Goal: Task Accomplishment & Management: Use online tool/utility

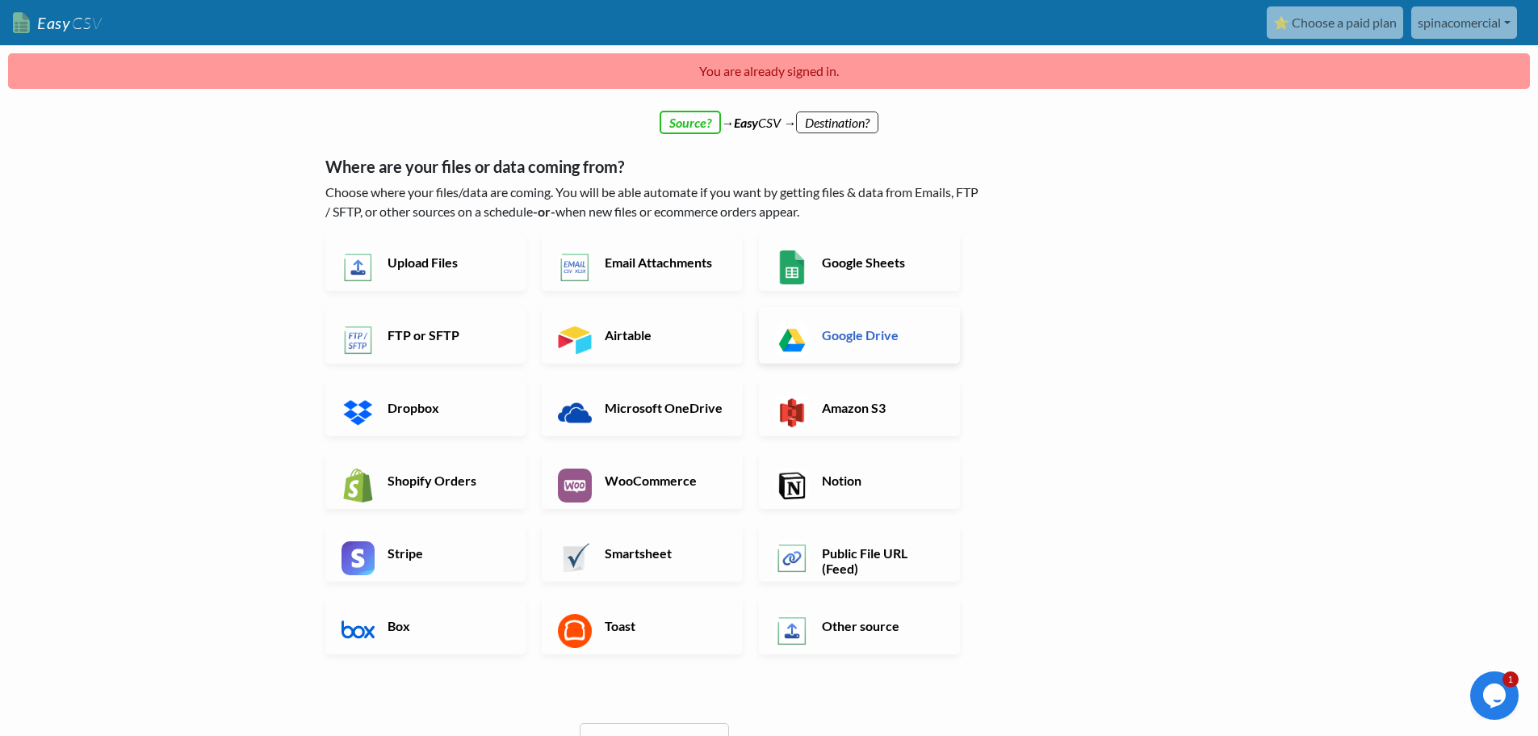
click at [935, 342] on h6 "Google Drive" at bounding box center [881, 334] width 127 height 15
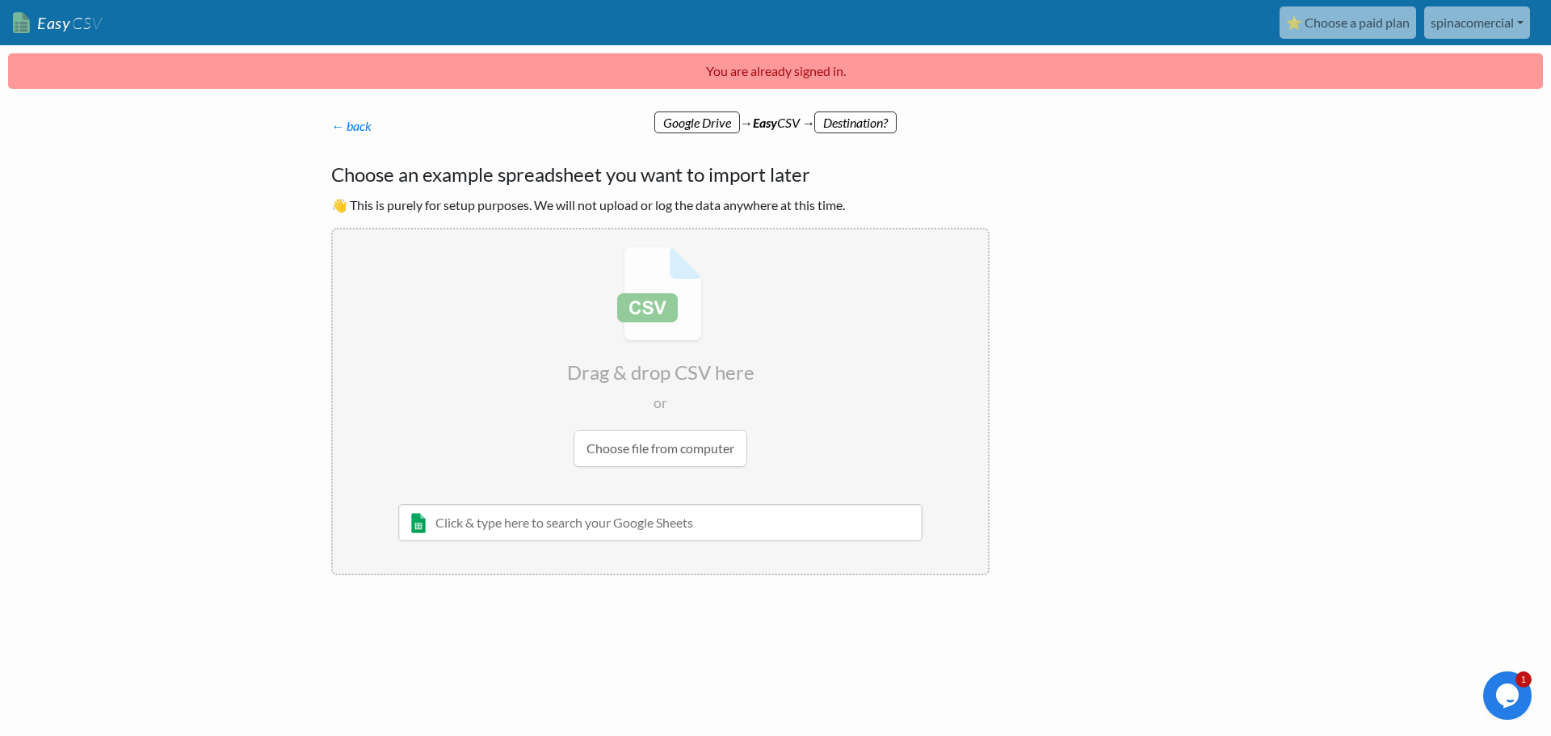
click at [558, 531] on input "text" at bounding box center [660, 522] width 524 height 37
paste input "https://docs.google.com/spreadsheets/d/1GF5IWTsdiVinEOF5n3zRdVA4ri1gbQhykNDhGtz…"
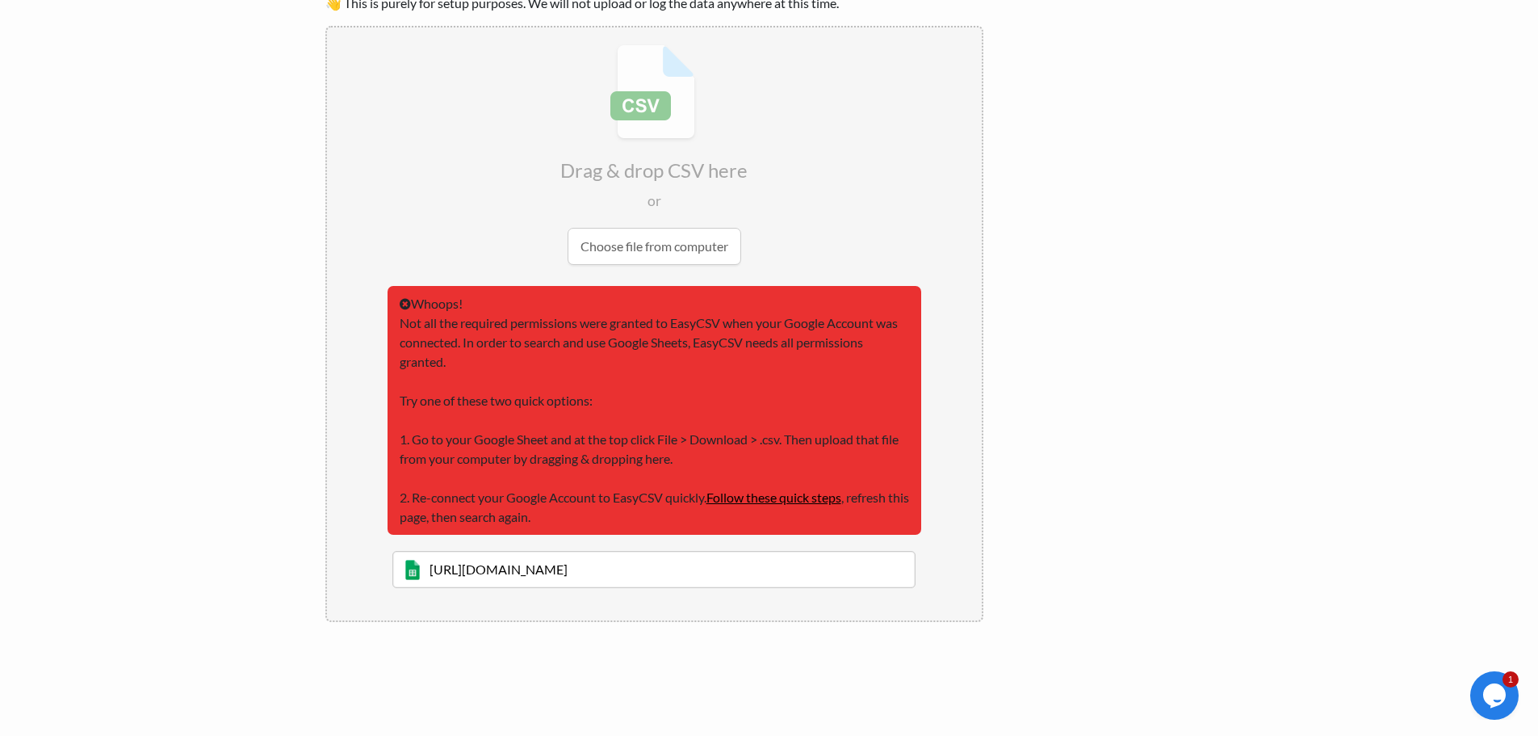
scroll to position [206, 0]
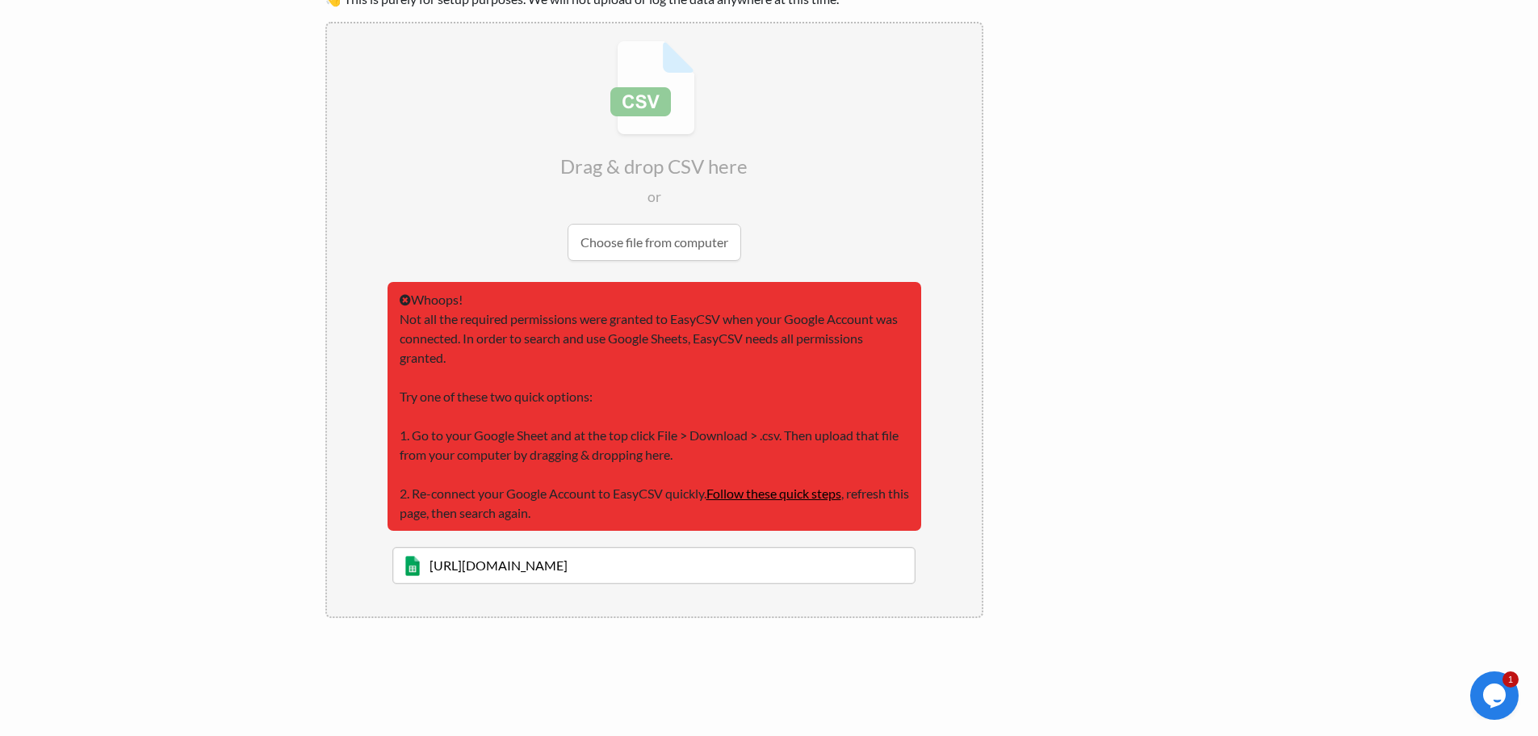
type input "https://docs.google.com/spreadsheets/d/1GF5IWTsdiVinEOF5n3zRdVA4ri1gbQhykNDhGtz…"
click at [675, 246] on input "file" at bounding box center [654, 150] width 655 height 254
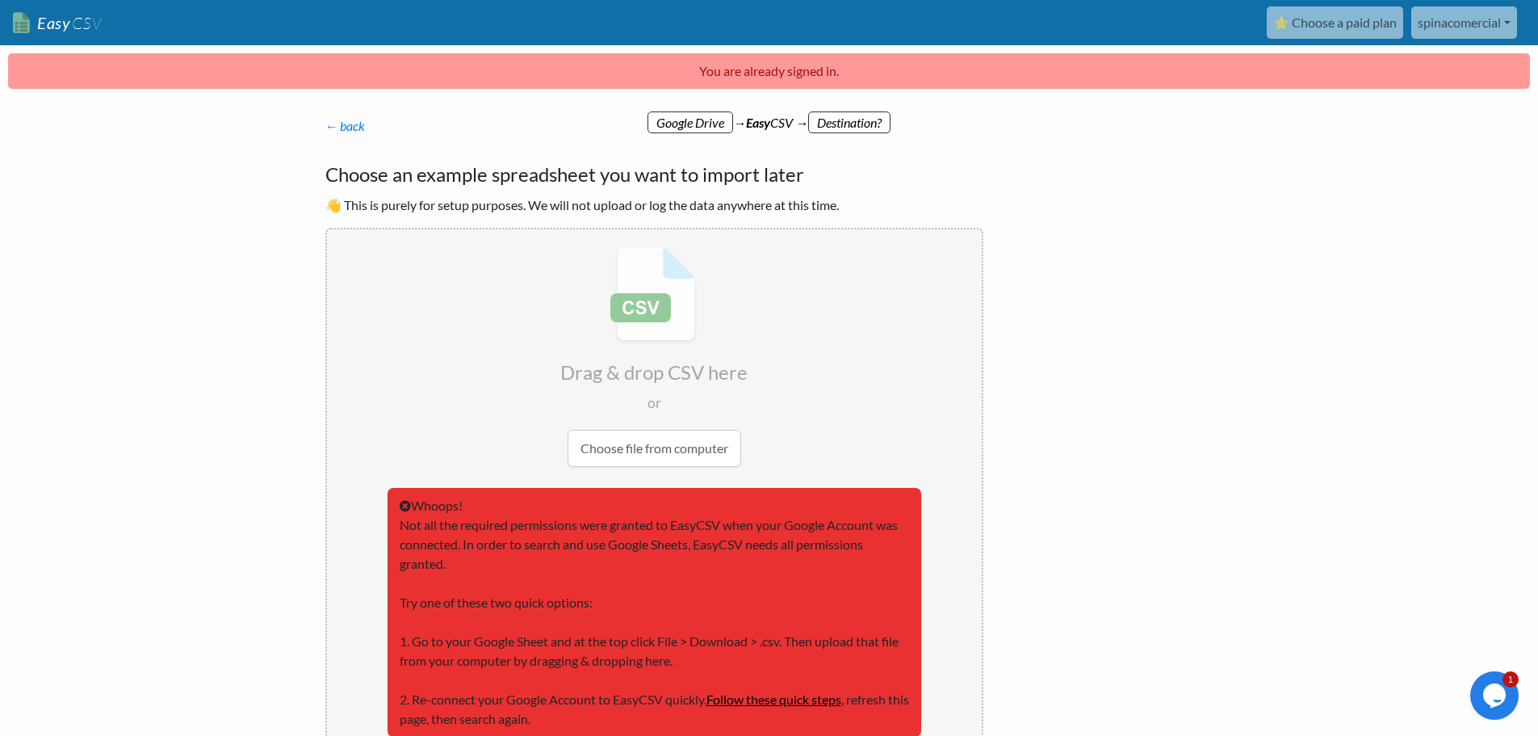
click at [345, 136] on div "← back Thanks for signing up! Set up your Import Flow and Upload Page in 1 minu…" at bounding box center [654, 470] width 691 height 740
click at [340, 128] on link "← back" at bounding box center [345, 125] width 40 height 15
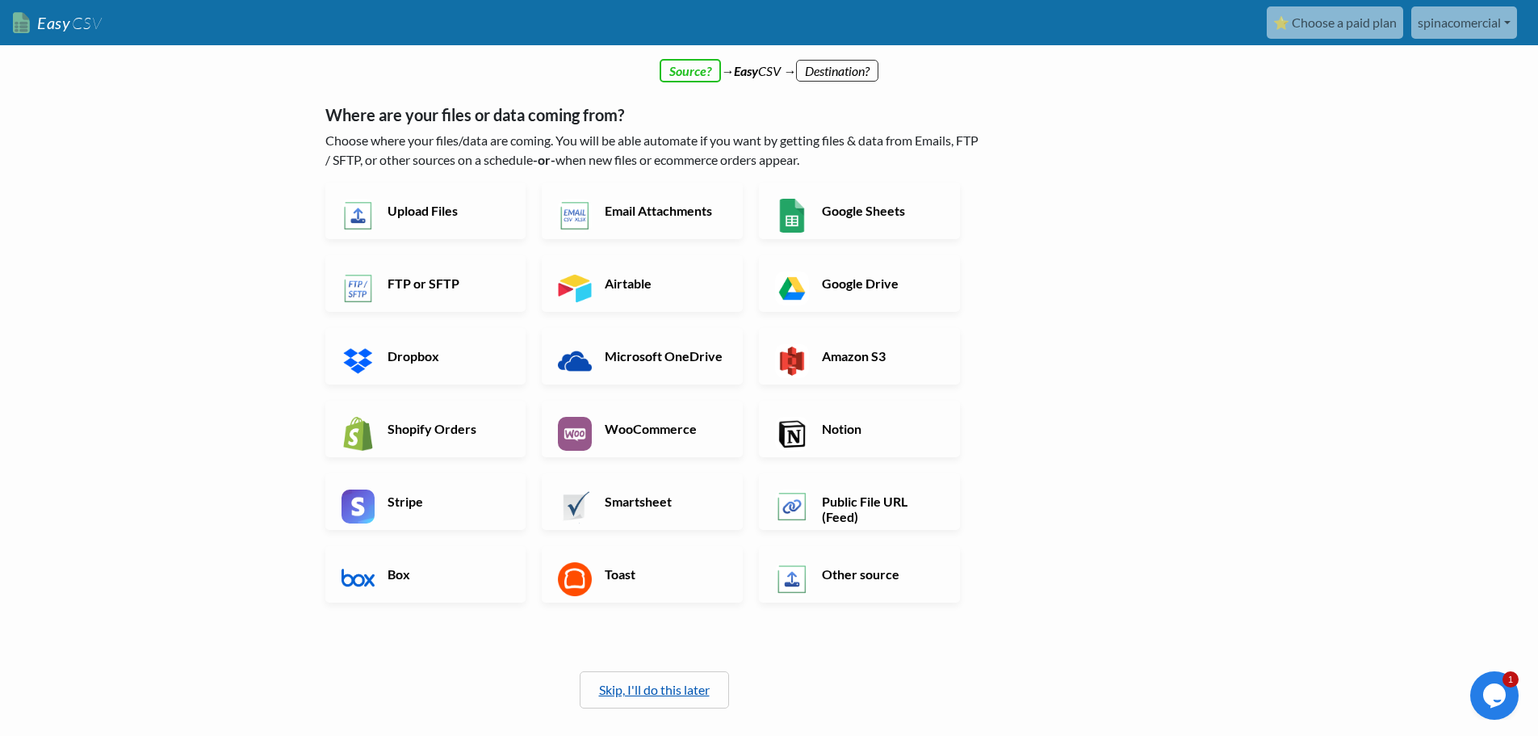
click at [604, 692] on link "Skip, I'll do this later" at bounding box center [654, 689] width 111 height 15
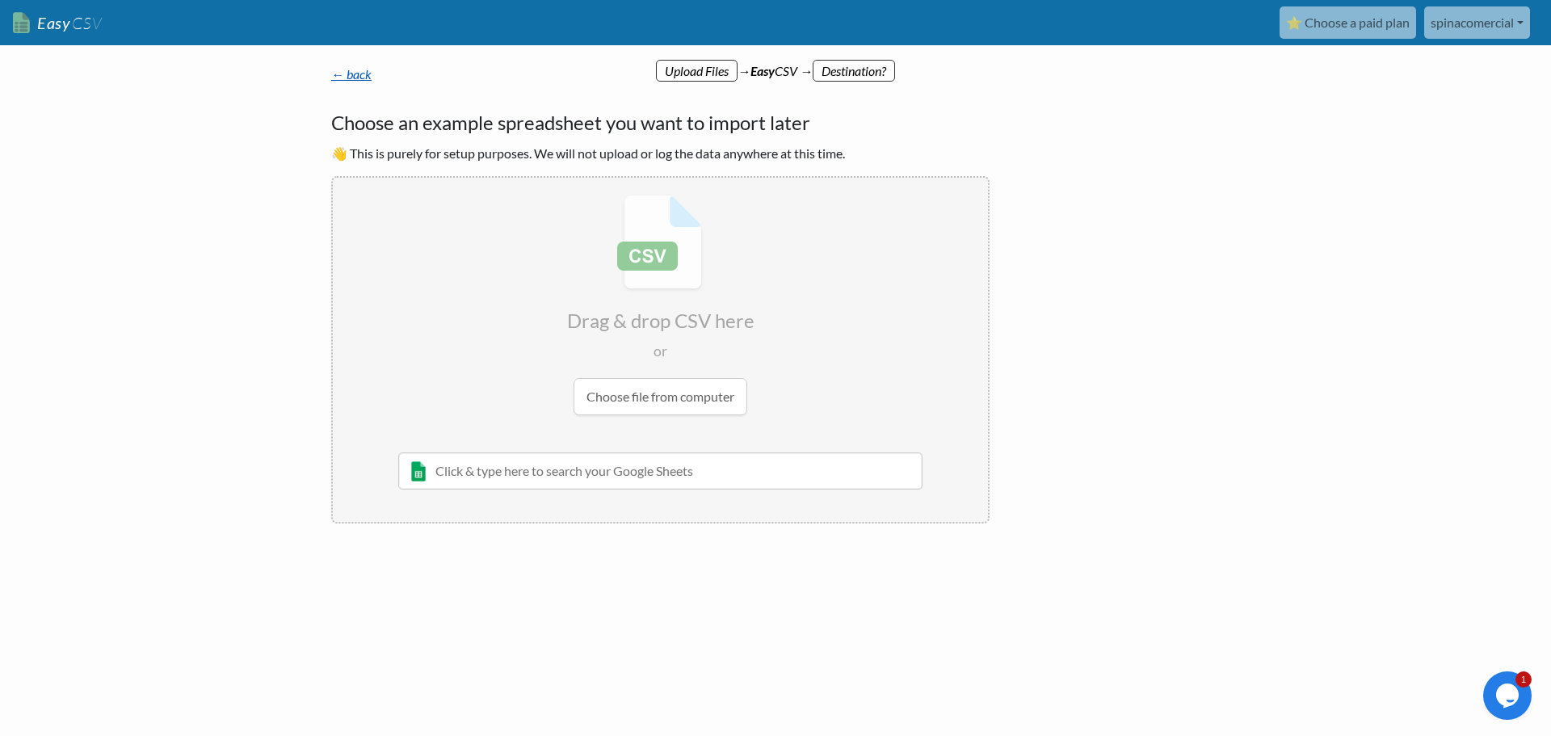
click at [343, 73] on link "← back" at bounding box center [351, 73] width 40 height 15
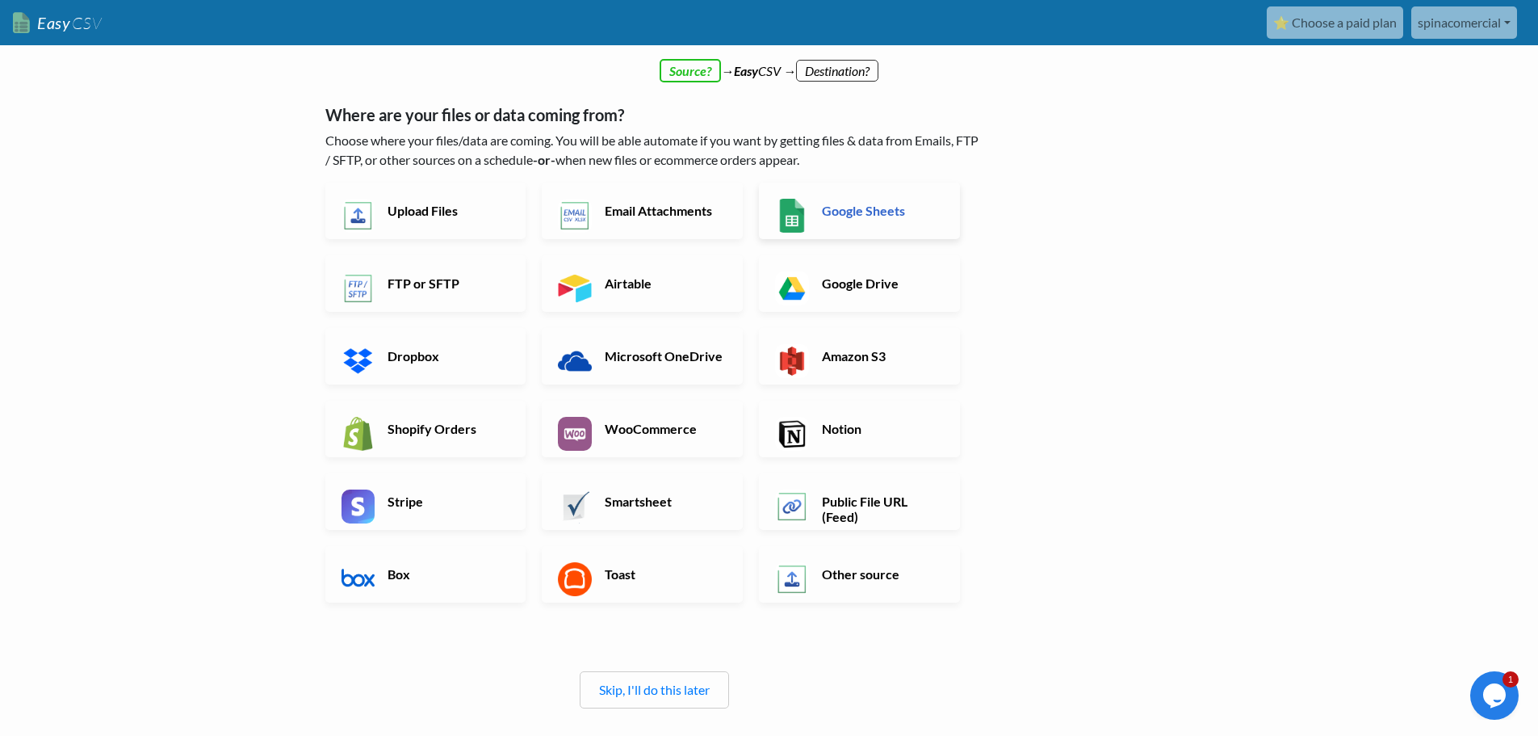
click at [867, 228] on link "Google Sheets" at bounding box center [859, 211] width 201 height 57
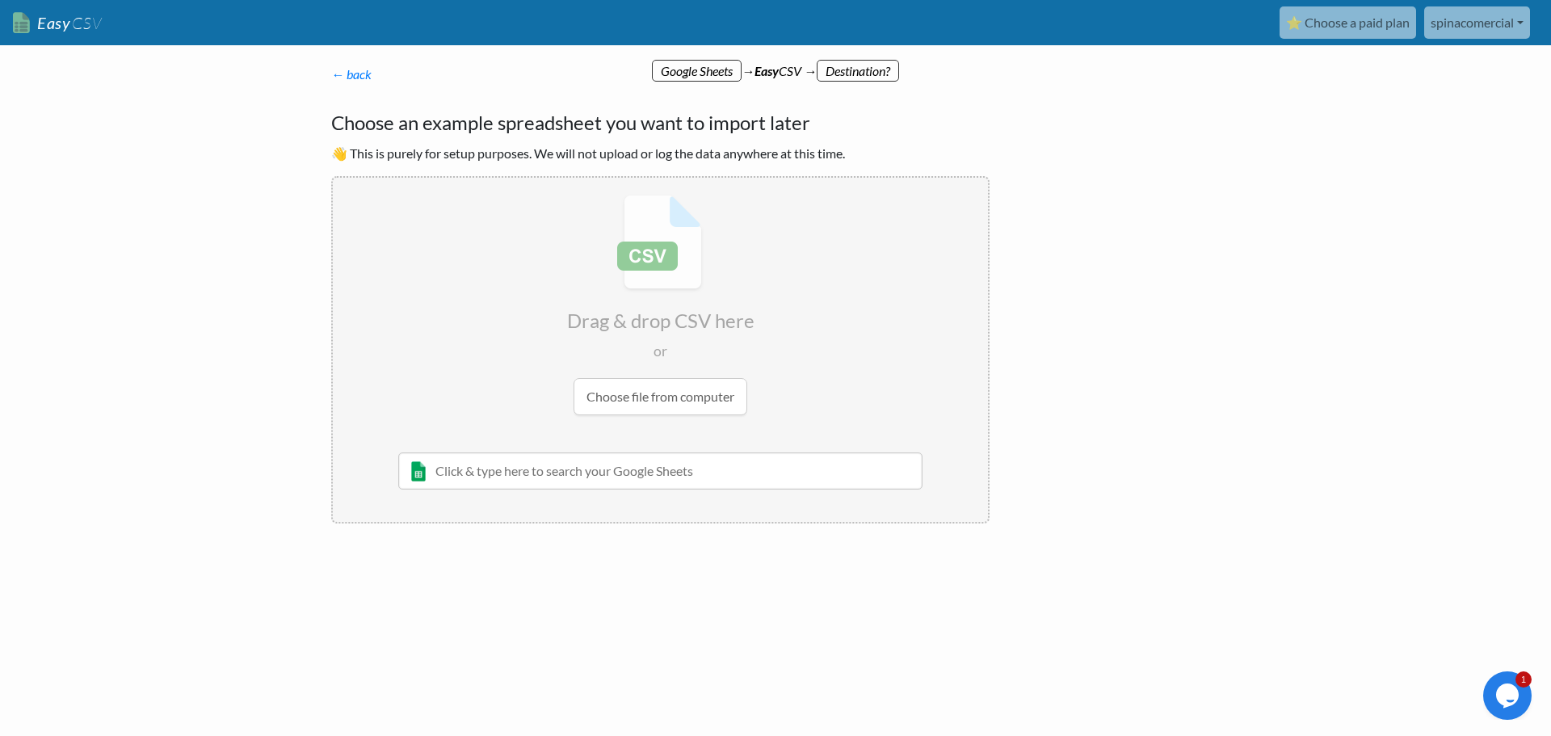
click at [737, 477] on input "text" at bounding box center [660, 470] width 524 height 37
paste input "[URL][DOMAIN_NAME]"
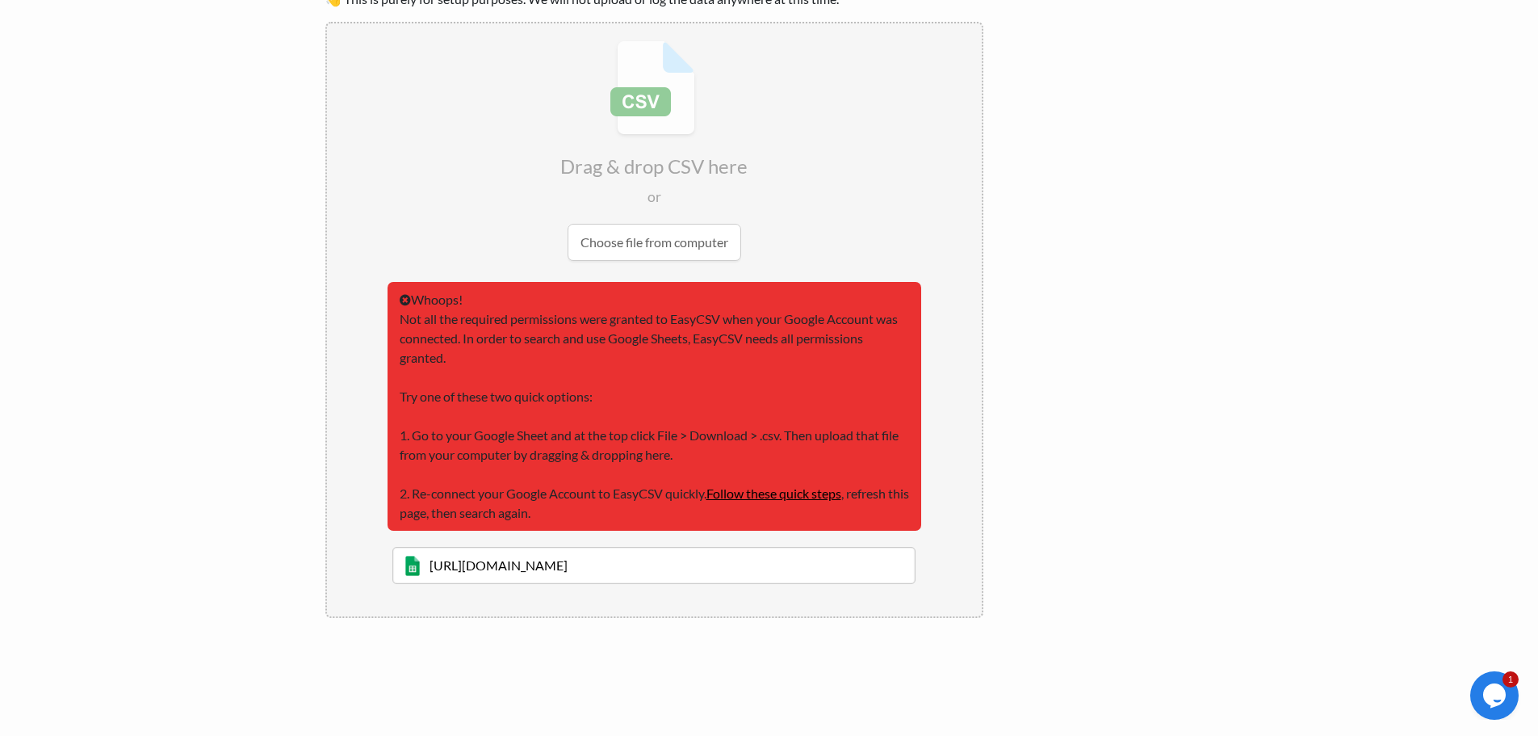
click at [426, 468] on div "Whoops! Not all the required permissions were granted to EasyCSV when your Goog…" at bounding box center [655, 406] width 534 height 249
click at [1315, 158] on body "Easy CSV ⭐ Choose a paid plan spinacomercial Spina Wines All Flows All CSV Gene…" at bounding box center [769, 284] width 1538 height 877
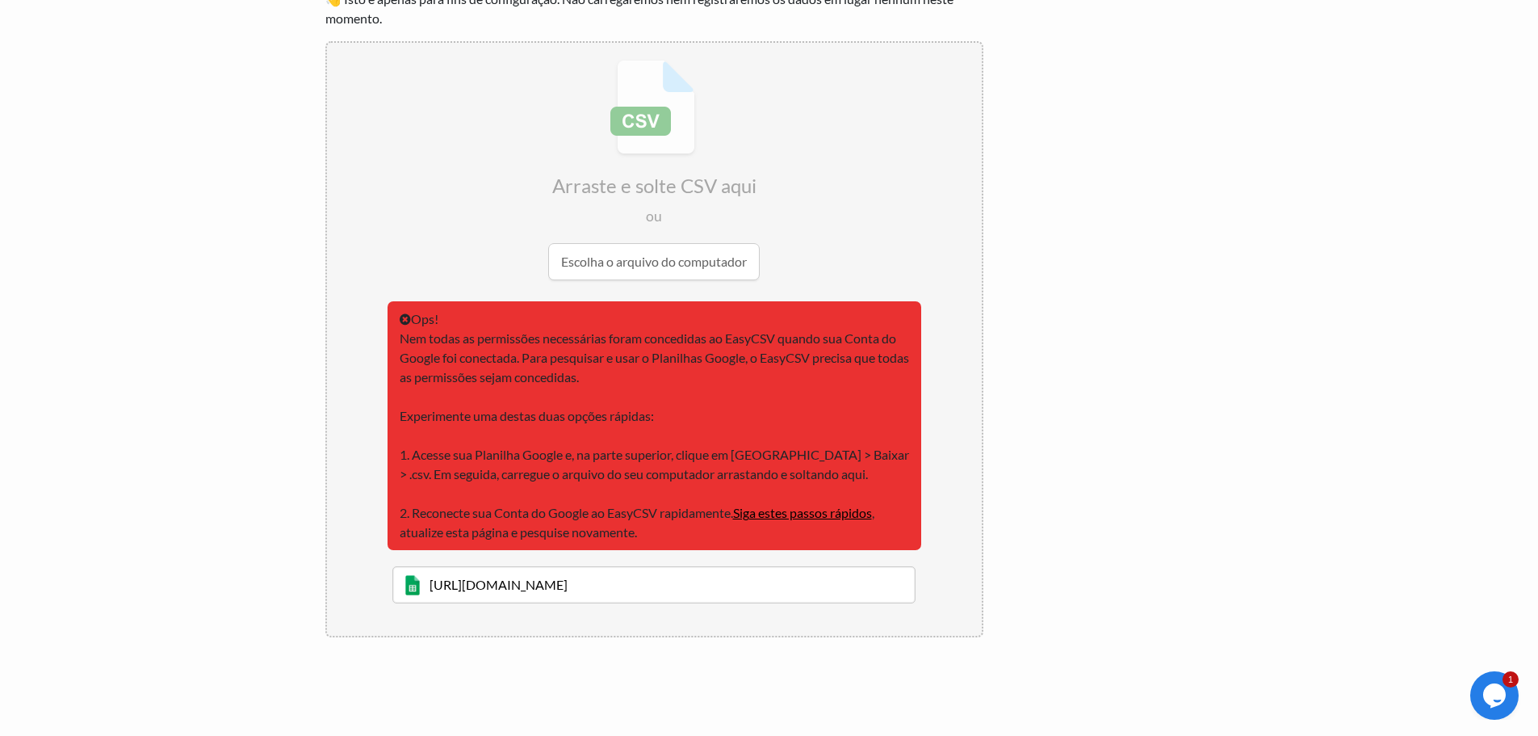
click at [844, 587] on input "https://docs.google.com/spreadsheets/d/1GF5IWTsdiVinEOF5n3zRdVA4ri1gbQhykNDhGtz…" at bounding box center [654, 584] width 524 height 37
click at [843, 587] on input "https://docs.google.com/spreadsheets/d/1GF5IWTsdiVinEOF5n3zRdVA4ri1gbQhykNDhGtz…" at bounding box center [654, 584] width 524 height 37
click at [843, 587] on input "ri1gbQhykNDhGtzMKgI/edit?resourcekey#gid=253041264" at bounding box center [654, 584] width 524 height 37
type input "ri1gbQhykNDhGtzMKgI/edit?resourcekey#gid=253041264"
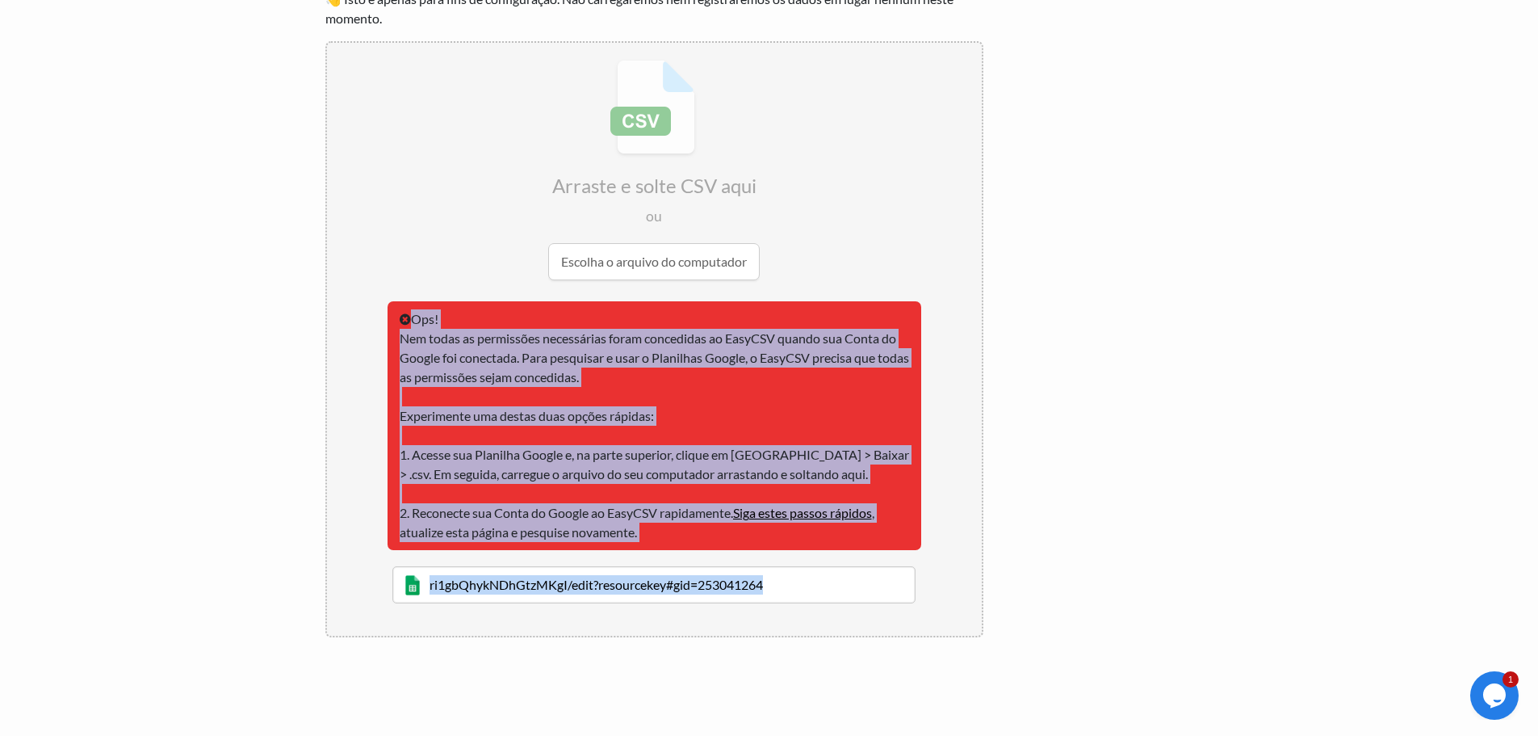
click at [843, 587] on div "← voltar Obrigado por se inscrever! Configure seu Fluxo de Importação e Página …" at bounding box center [769, 335] width 921 height 816
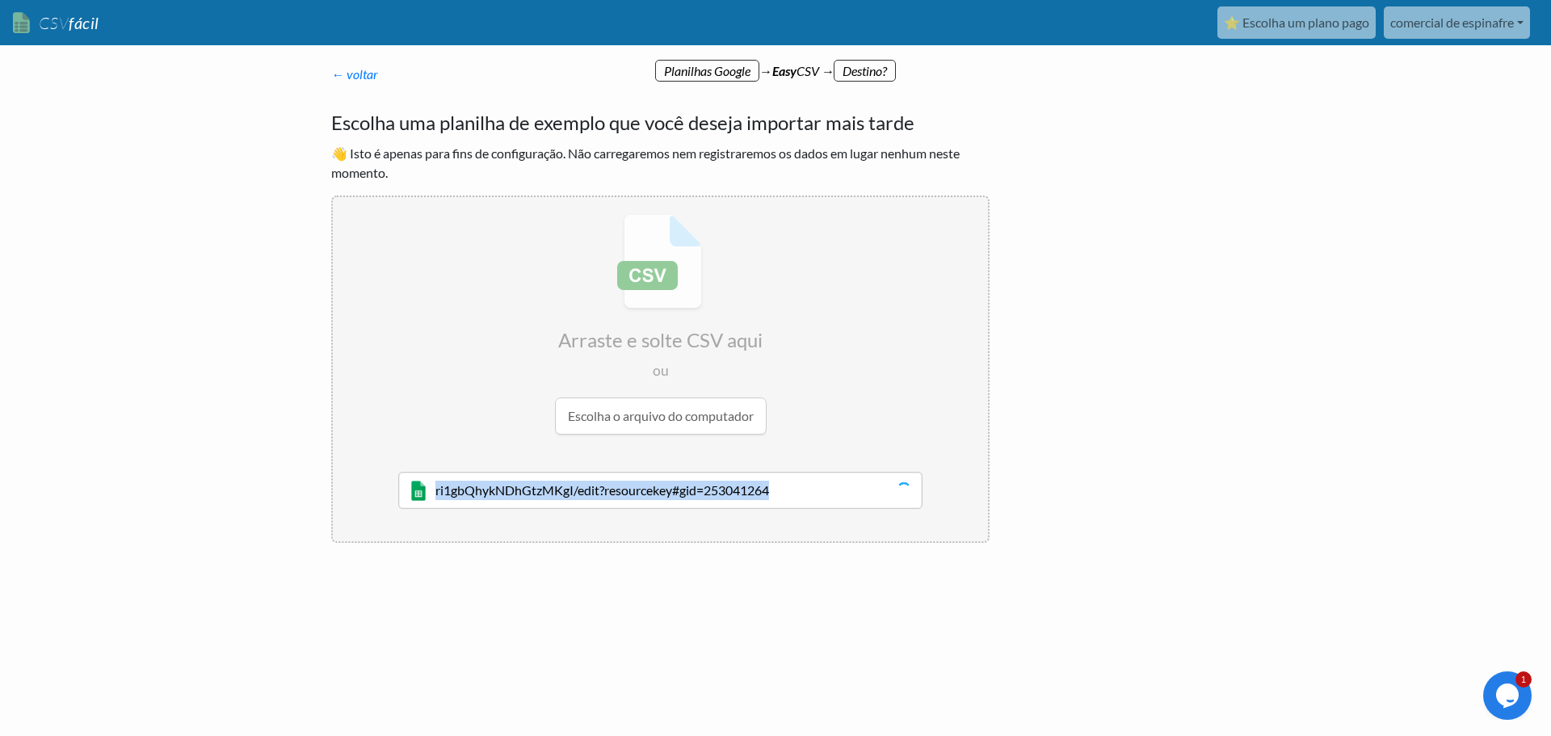
click at [842, 587] on div "← voltar Obrigado por se inscrever! Configure seu Fluxo de Importação e Página …" at bounding box center [775, 364] width 921 height 567
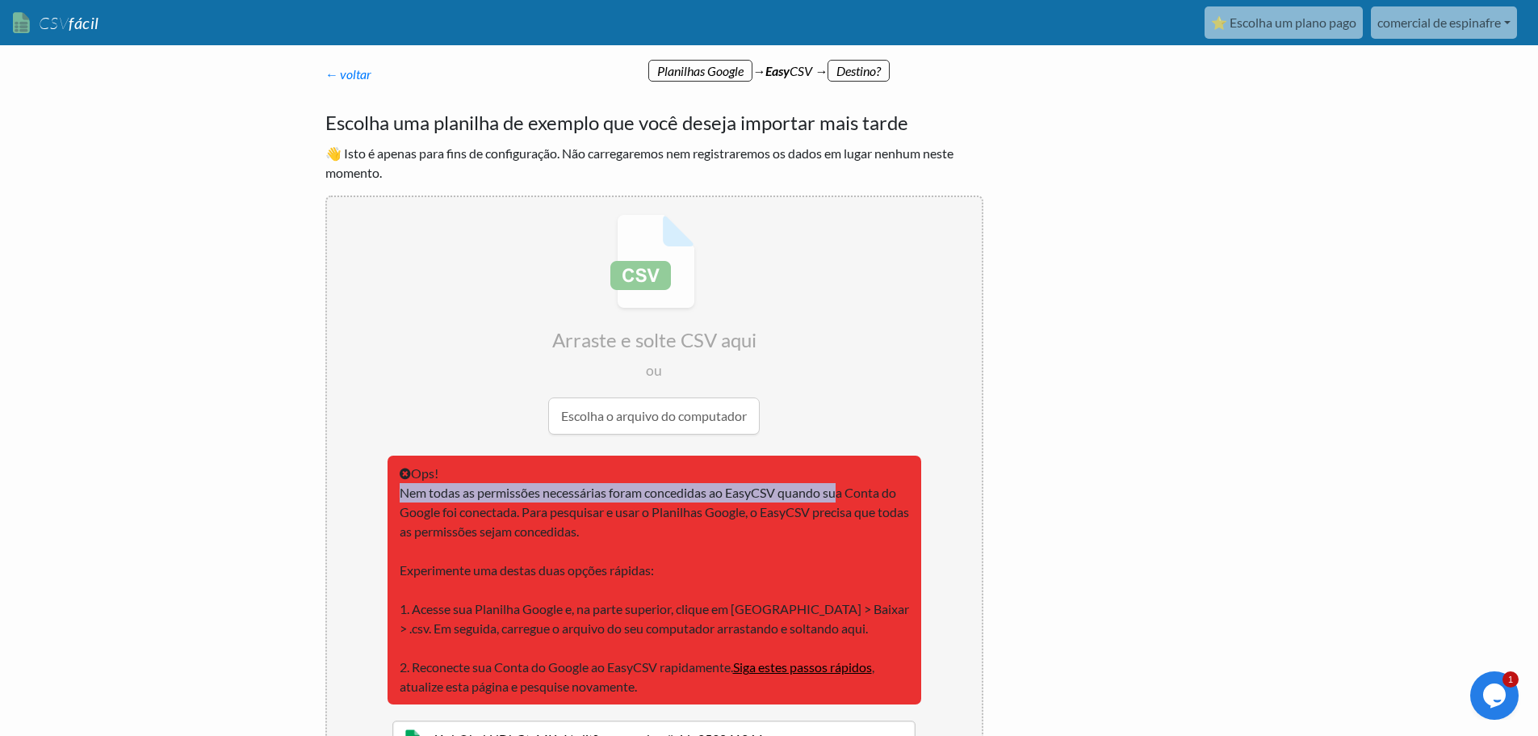
drag, startPoint x: 842, startPoint y: 491, endPoint x: 69, endPoint y: 504, distance: 772.2
click at [69, 504] on body "CSV fácil ⭐ Escolha um plano pago comercial de espinafre Vinhos Spina Todos os …" at bounding box center [769, 448] width 1538 height 896
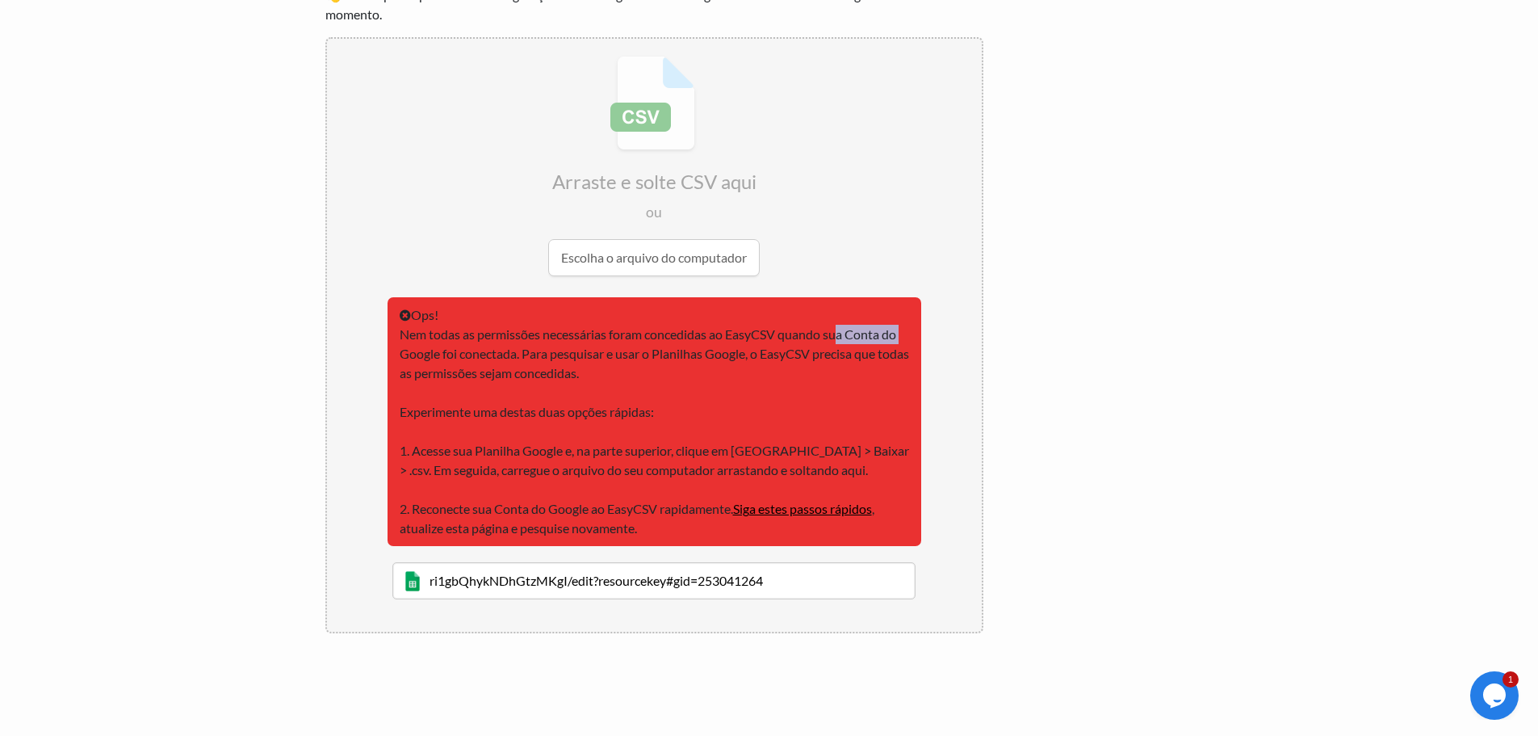
scroll to position [162, 0]
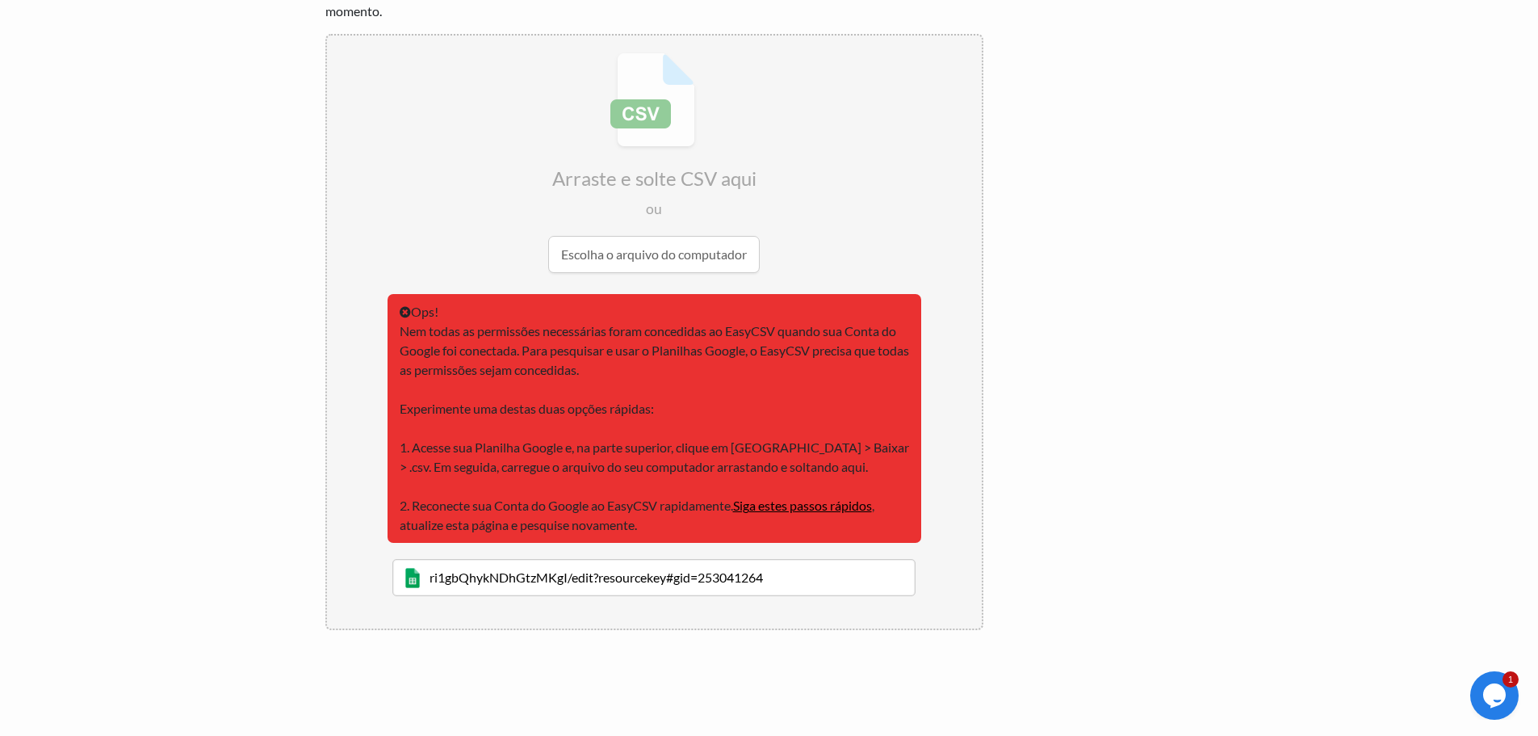
click at [745, 581] on input "ri1gbQhykNDhGtzMKgI/edit?resourcekey#gid=253041264" at bounding box center [654, 577] width 524 height 37
click at [1142, 552] on div "← voltar Obrigado por se inscrever! Configure seu Fluxo de Importação e Página …" at bounding box center [769, 327] width 921 height 816
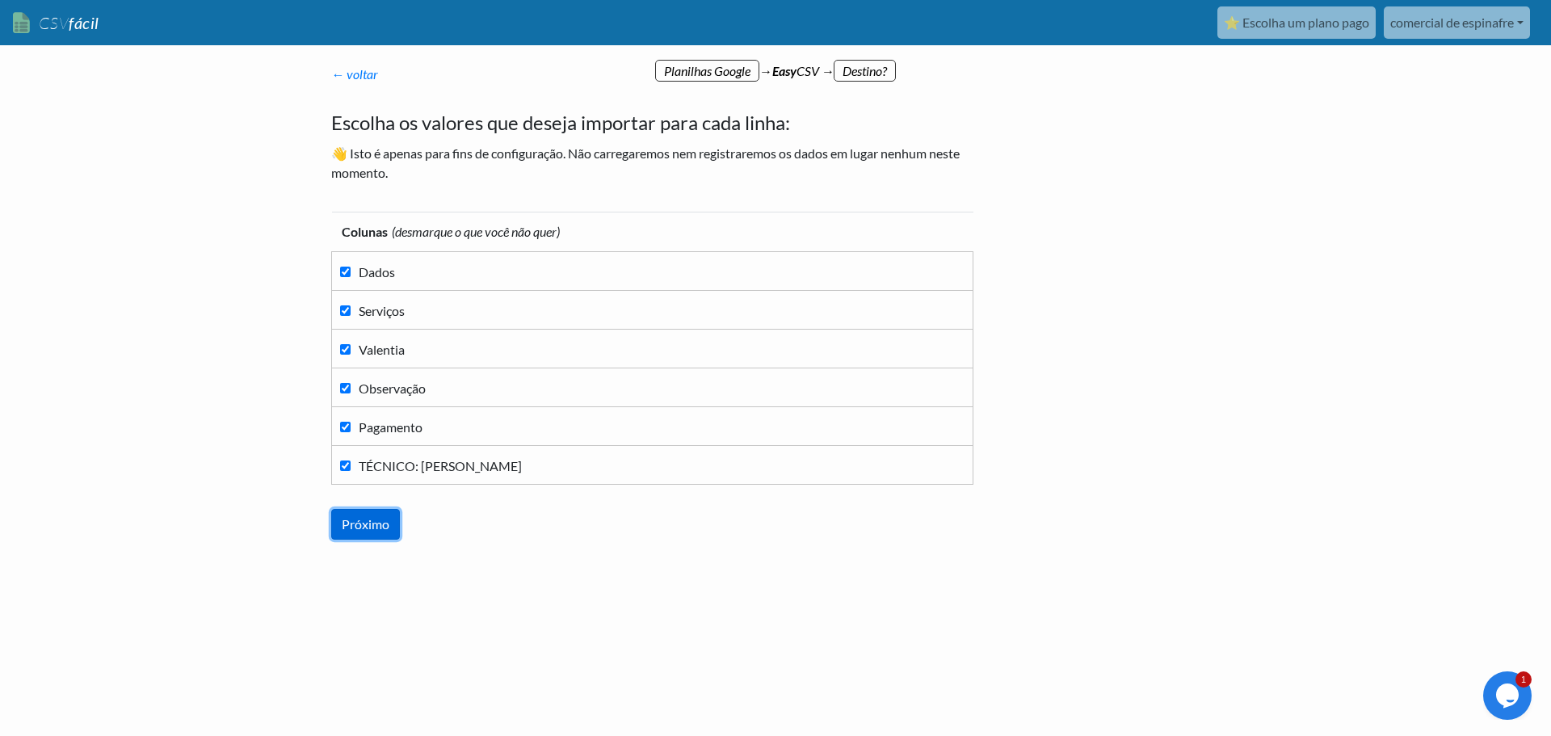
click at [391, 526] on input "Próximo" at bounding box center [365, 524] width 69 height 31
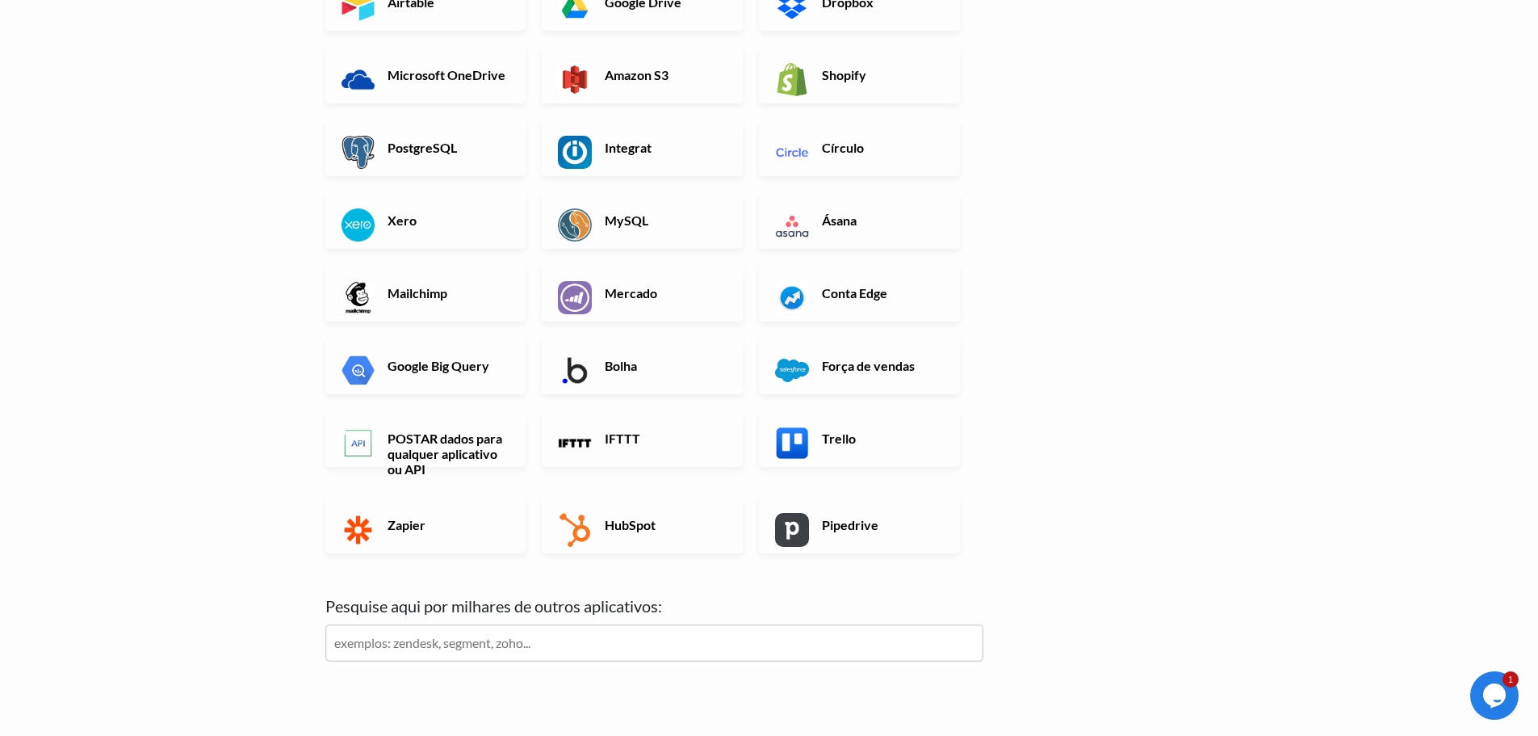
scroll to position [404, 0]
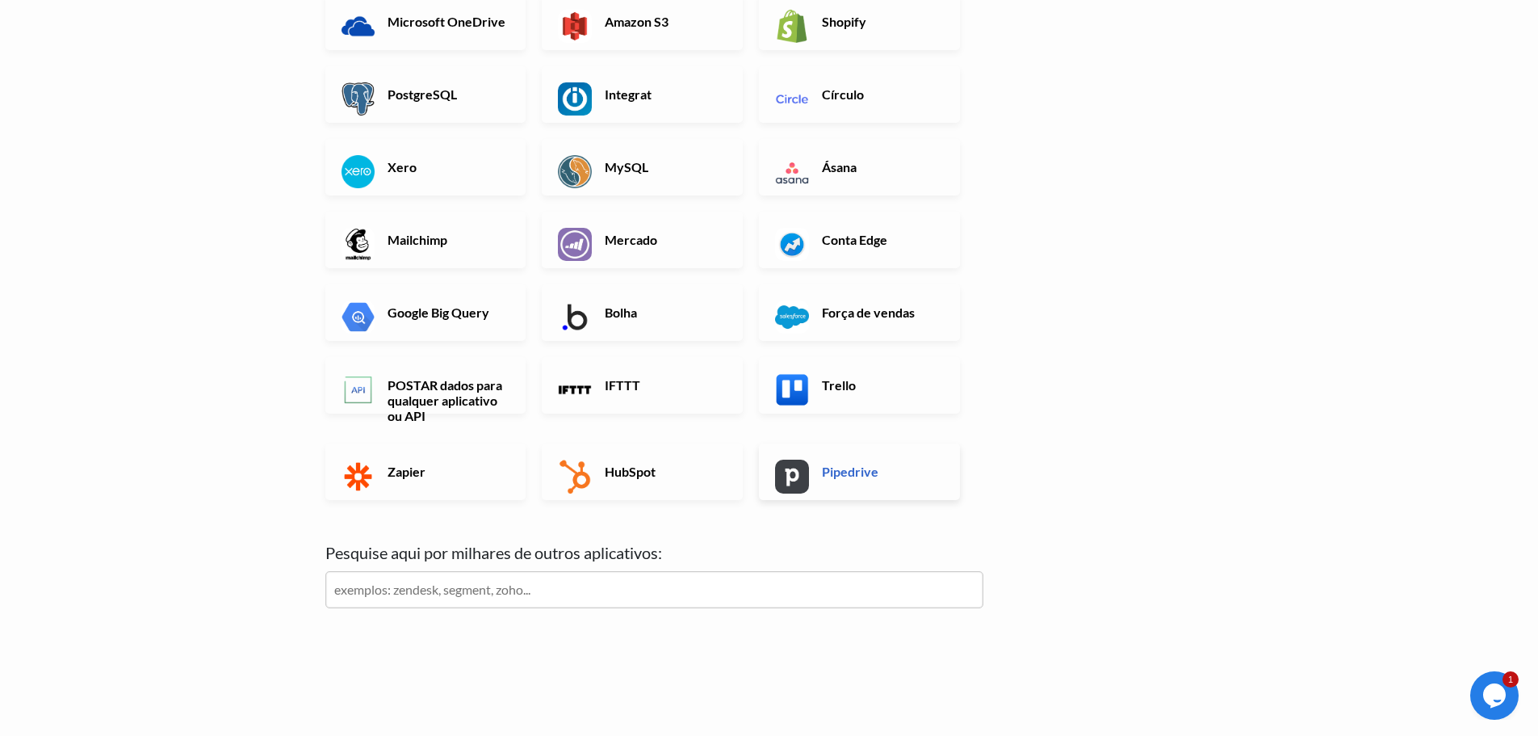
click at [787, 481] on img at bounding box center [792, 477] width 34 height 34
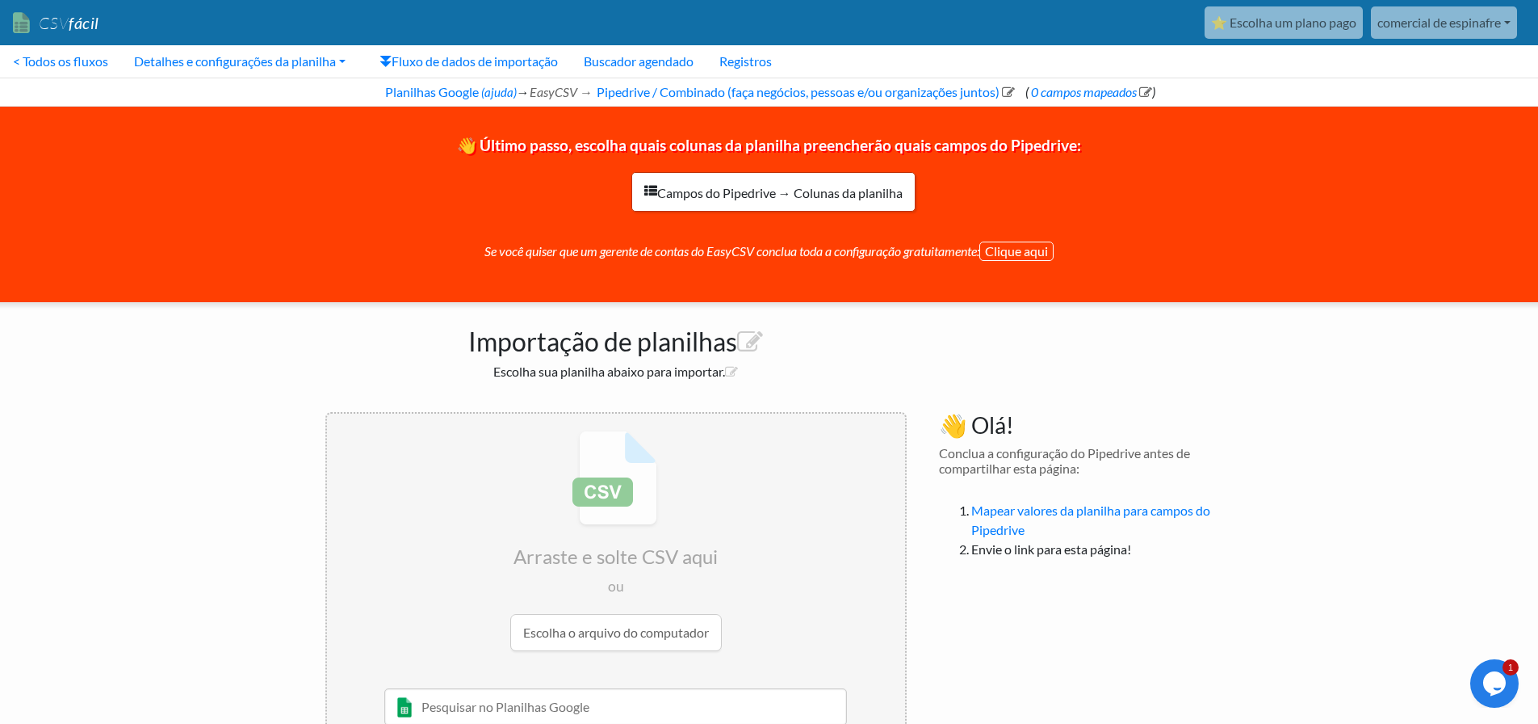
scroll to position [65, 0]
